Goal: Transaction & Acquisition: Download file/media

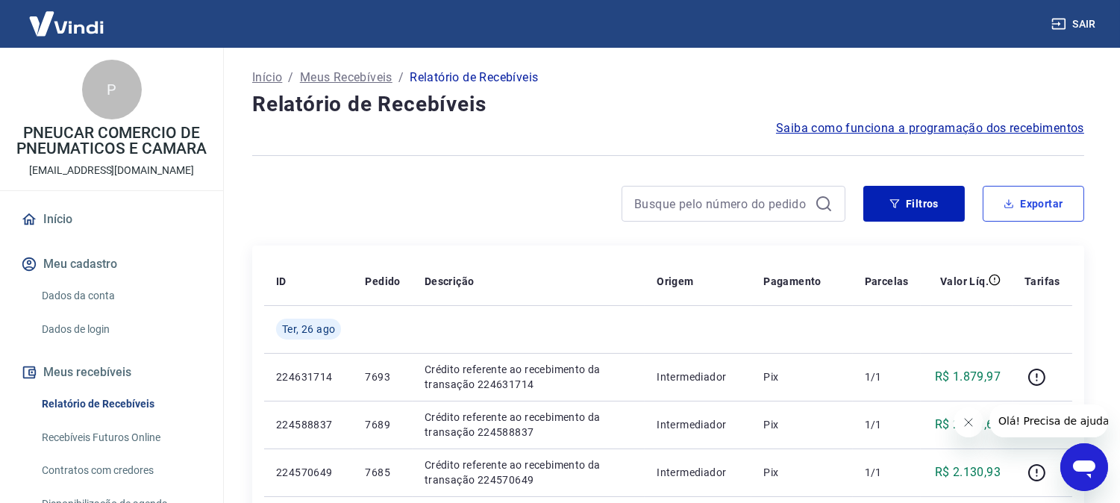
click at [1028, 206] on button "Exportar" at bounding box center [1034, 204] width 102 height 36
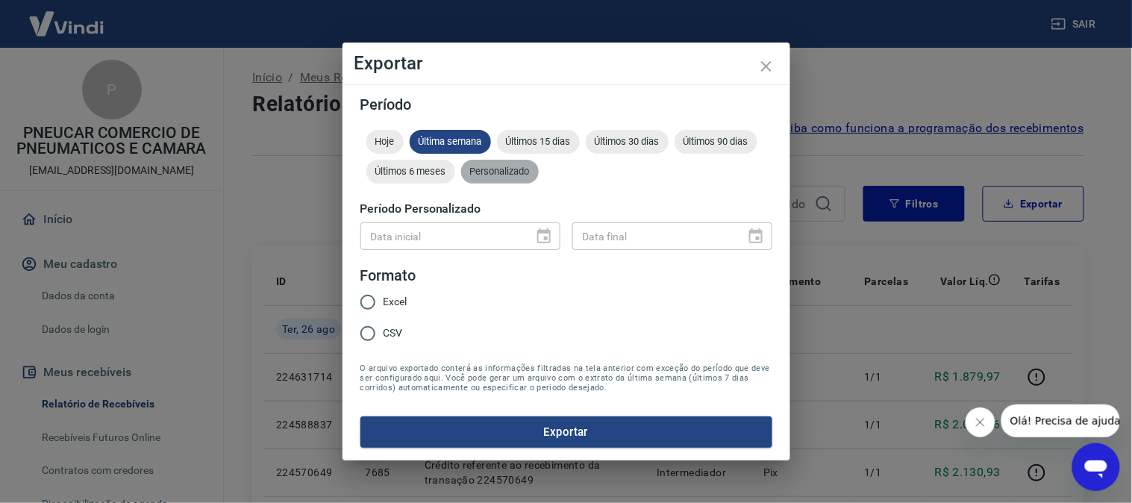
click at [504, 173] on span "Personalizado" at bounding box center [500, 171] width 78 height 11
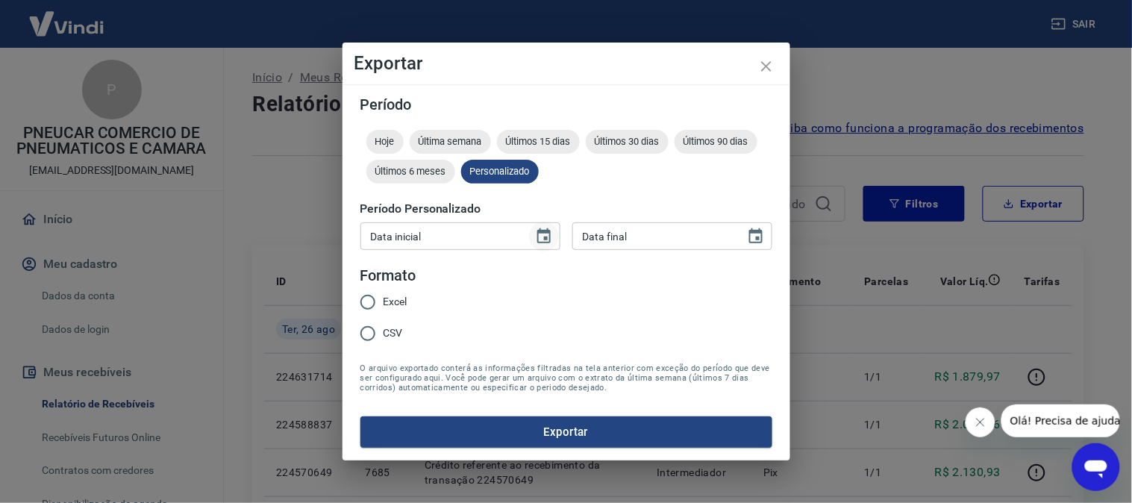
click at [539, 241] on icon "Choose date" at bounding box center [544, 237] width 18 height 18
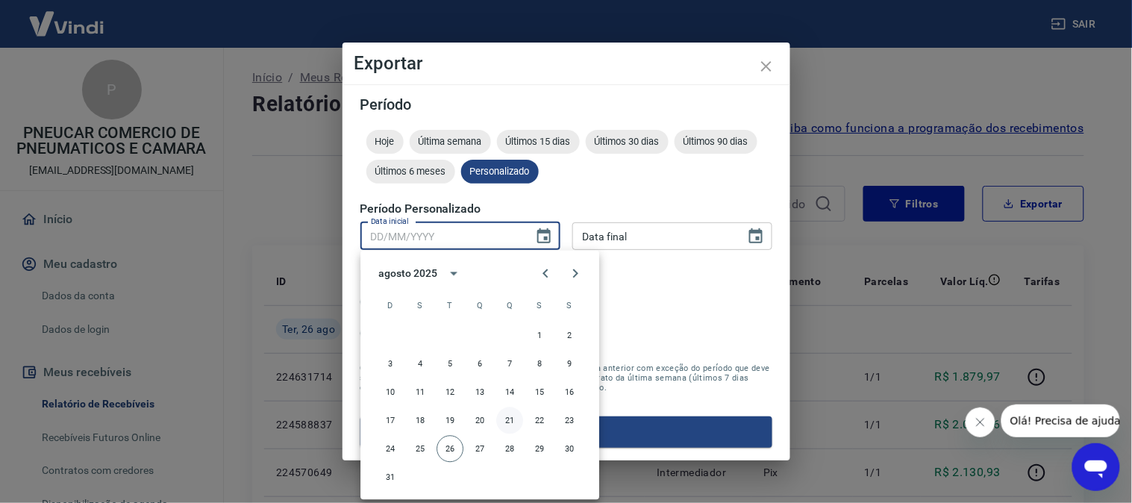
click at [505, 420] on button "21" at bounding box center [509, 421] width 27 height 27
type input "21/08/2025"
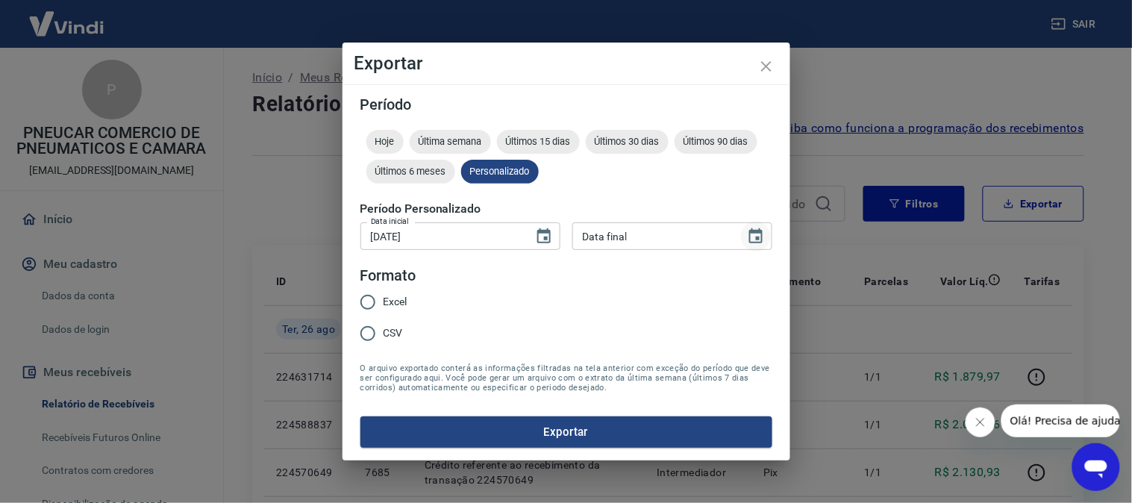
click at [755, 239] on icon "Choose date" at bounding box center [756, 237] width 18 height 18
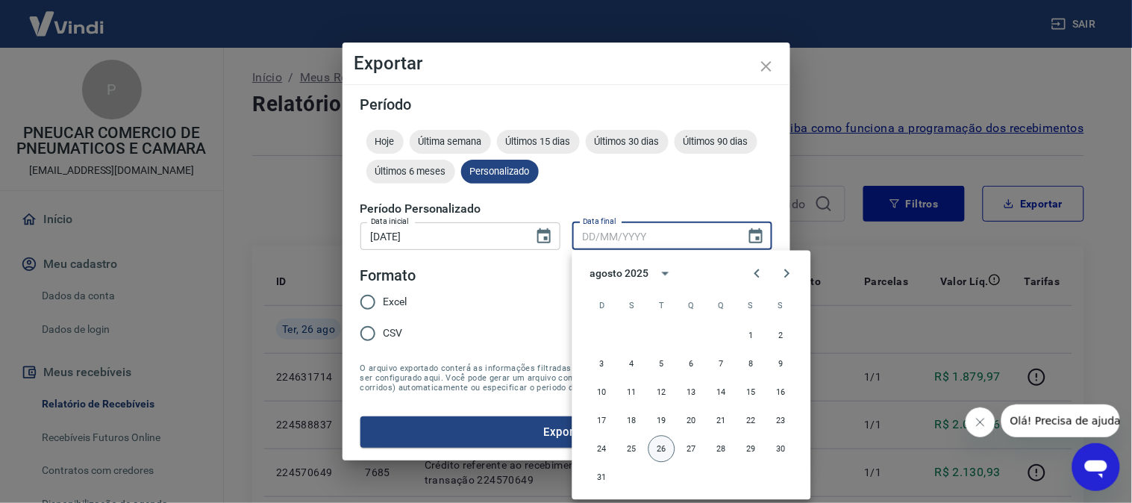
click at [661, 451] on button "26" at bounding box center [662, 449] width 27 height 27
type input "26/08/2025"
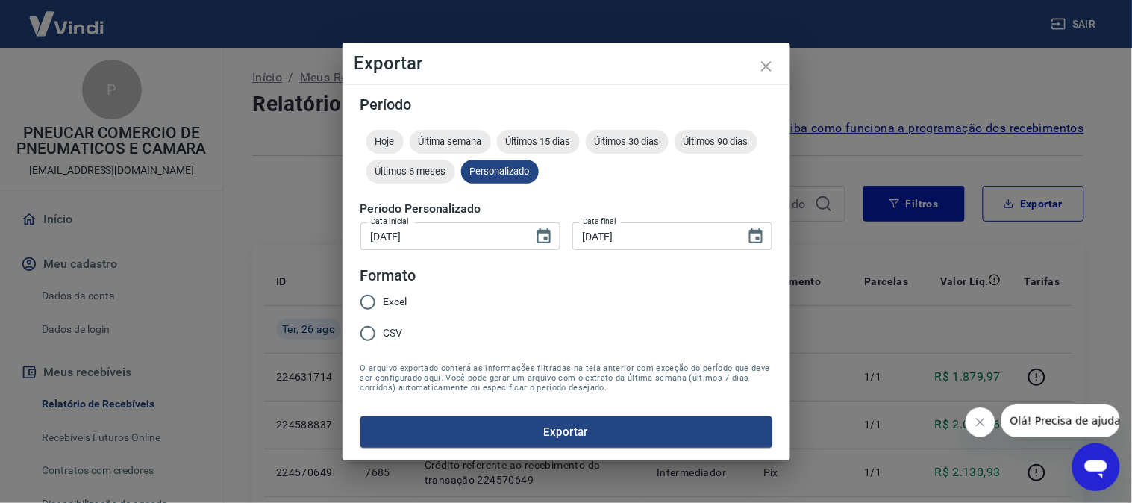
click at [361, 334] on input "CSV" at bounding box center [367, 333] width 31 height 31
radio input "true"
click at [608, 438] on button "Exportar" at bounding box center [566, 431] width 412 height 31
